Goal: Task Accomplishment & Management: Use online tool/utility

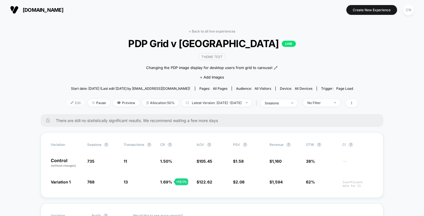
click at [68, 102] on span "Edit" at bounding box center [76, 103] width 19 height 8
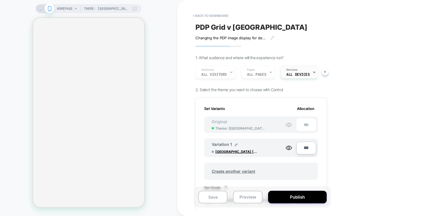
scroll to position [0, 1]
click at [313, 72] on icon at bounding box center [315, 72] width 4 height 4
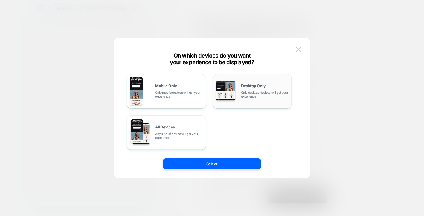
click at [249, 96] on span "Only desktop devices will get your experience" at bounding box center [265, 95] width 48 height 8
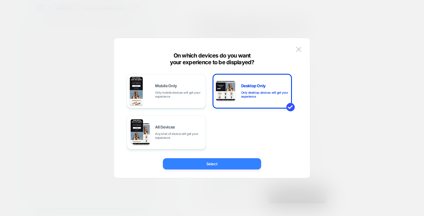
click at [212, 165] on button "Select" at bounding box center [212, 163] width 98 height 11
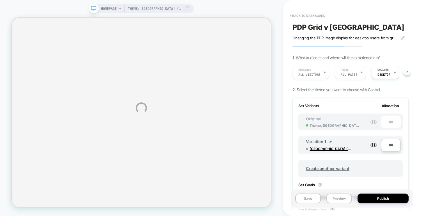
click at [377, 199] on div "Theme: Palo Alto (V1.0 20250831) TEST PDP CAROSEL HOMEPAGE Theme: Palo Alto (V1…" at bounding box center [212, 108] width 424 height 216
click at [377, 199] on button "Publish" at bounding box center [383, 199] width 51 height 10
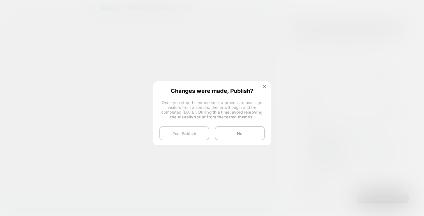
click at [189, 131] on button "Yes, Publish" at bounding box center [184, 133] width 50 height 14
